Goal: Navigation & Orientation: Understand site structure

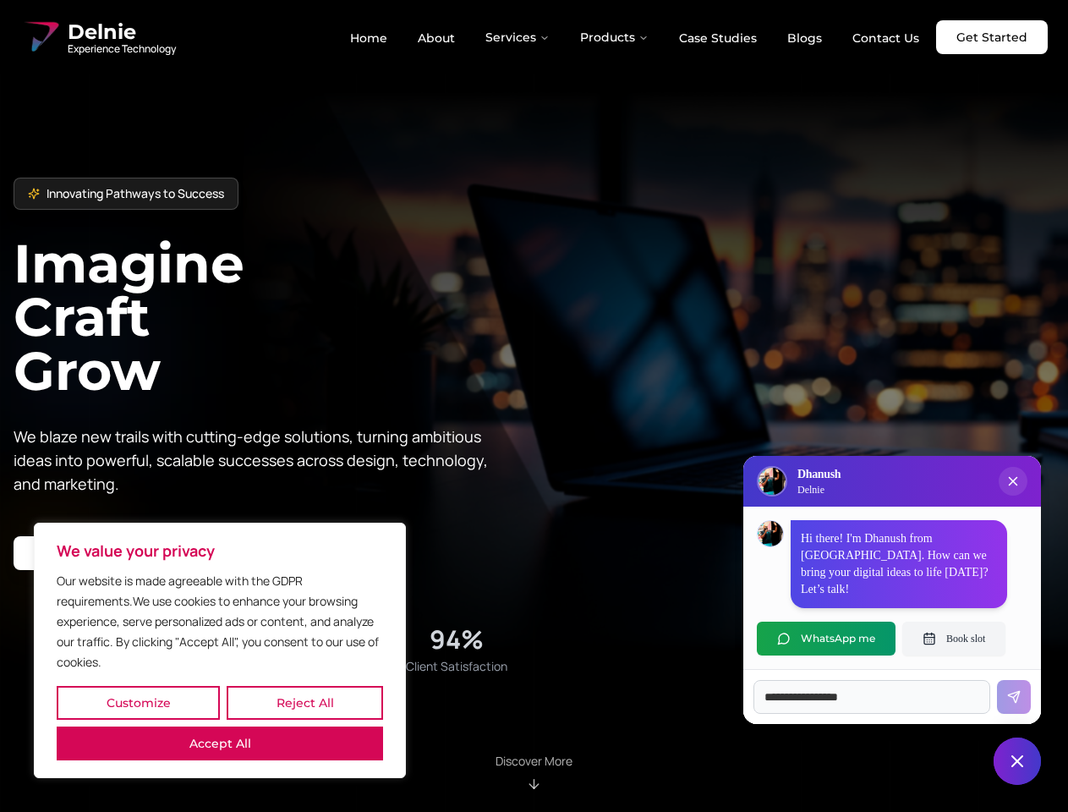
click at [138, 703] on button "Customize" at bounding box center [138, 703] width 163 height 34
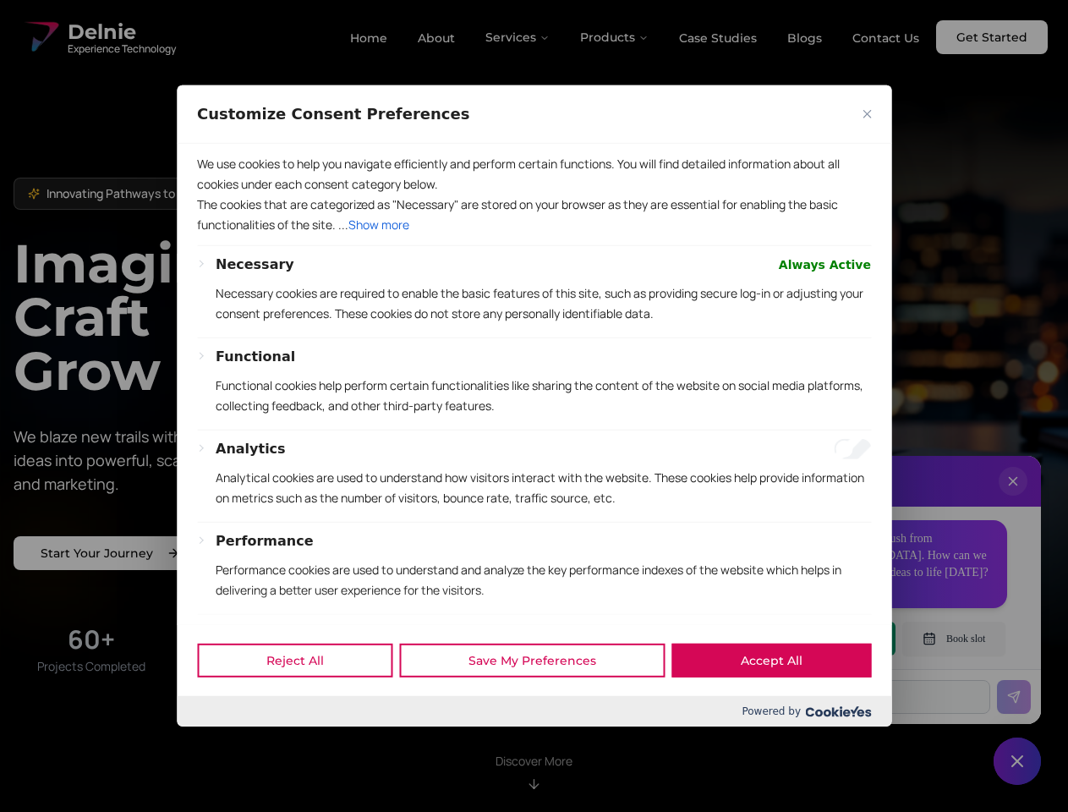
click at [304, 703] on div at bounding box center [534, 406] width 1068 height 812
click at [220, 726] on div "Powered by" at bounding box center [534, 711] width 715 height 30
click at [534, 406] on div "Functional Functional cookies help perform certain functionalities like sharing…" at bounding box center [543, 388] width 655 height 83
click at [518, 37] on div at bounding box center [534, 406] width 1068 height 812
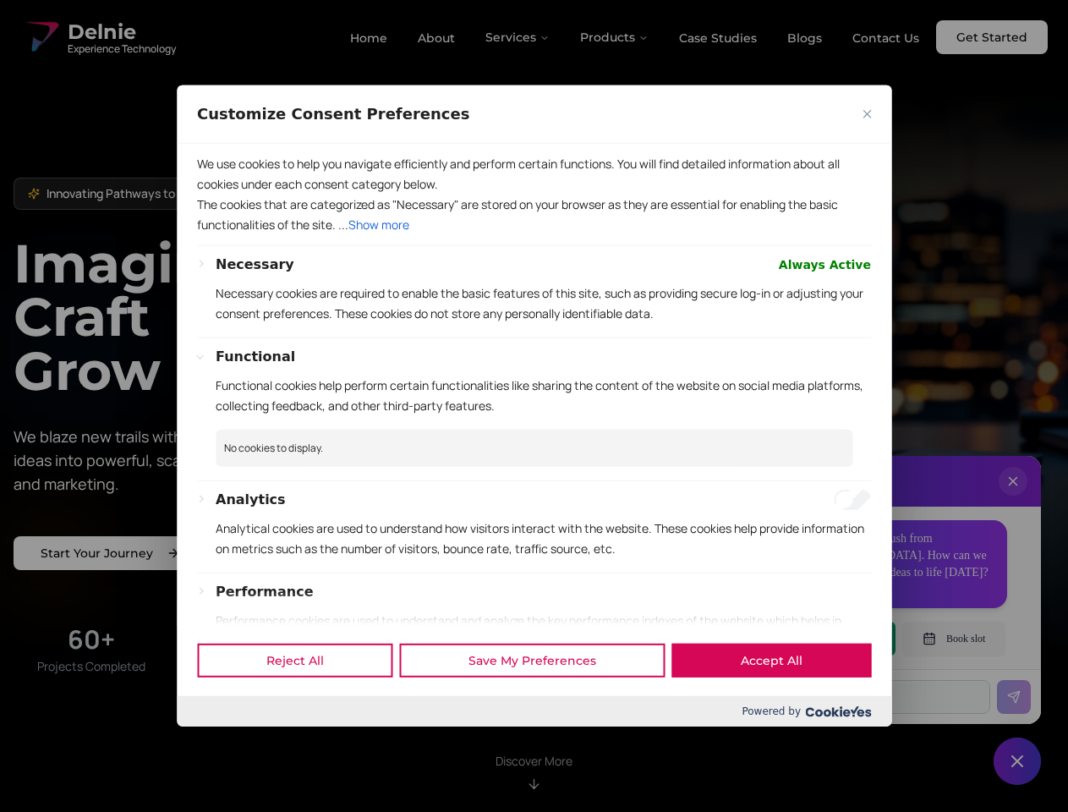
click at [615, 37] on div at bounding box center [534, 406] width 1068 height 812
click at [1013, 498] on div at bounding box center [534, 406] width 1068 height 812
click at [826, 639] on div "Reject All Save My Preferences Accept All" at bounding box center [534, 660] width 715 height 72
click at [954, 639] on div at bounding box center [534, 406] width 1068 height 812
click at [1017, 761] on div at bounding box center [534, 406] width 1068 height 812
